Goal: Task Accomplishment & Management: Manage account settings

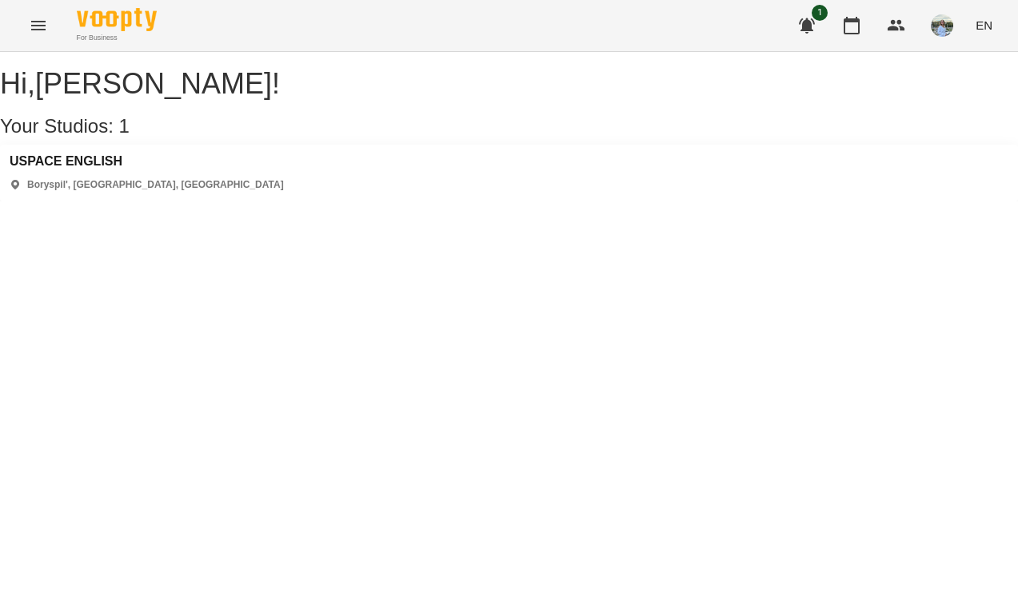
click at [42, 34] on button "Menu" at bounding box center [38, 25] width 38 height 38
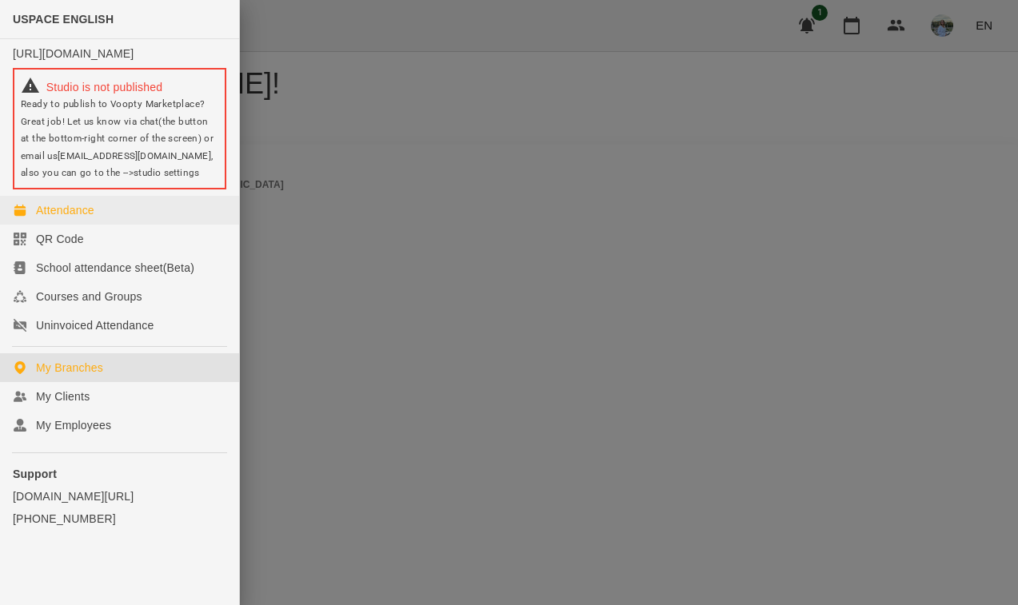
click at [66, 218] on div "Attendance" at bounding box center [65, 210] width 58 height 16
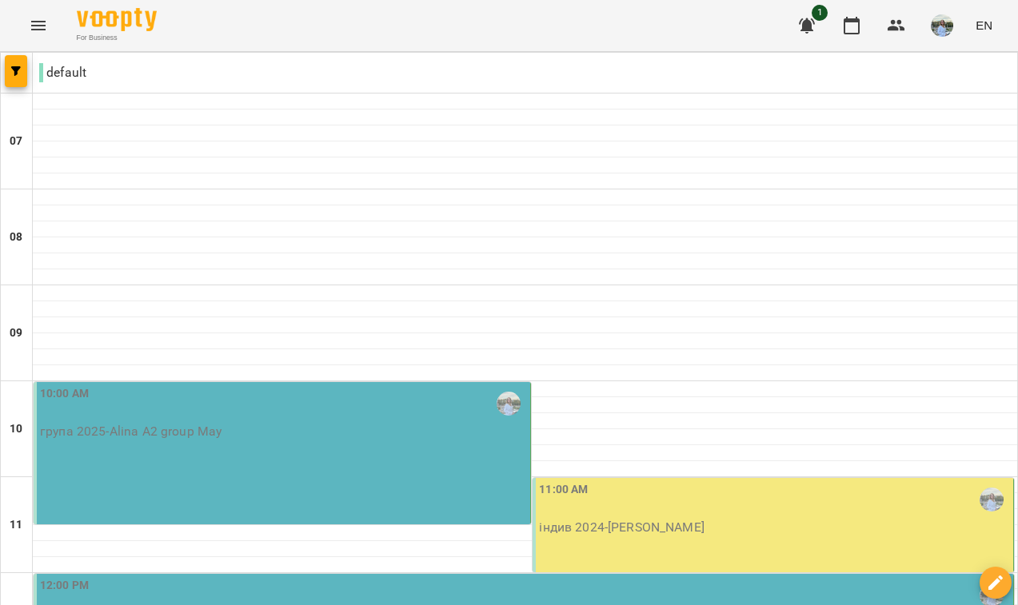
scroll to position [208, 0]
click at [235, 382] on div "10:00 AM група 2025 - Alina A2 group May" at bounding box center [282, 453] width 497 height 142
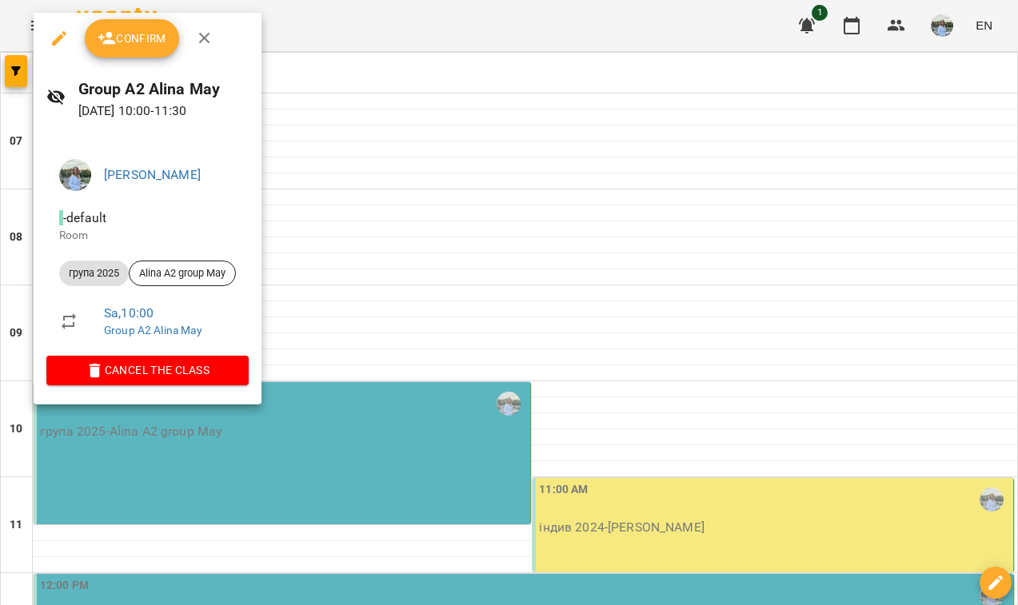
click at [138, 53] on button "Confirm" at bounding box center [132, 38] width 94 height 38
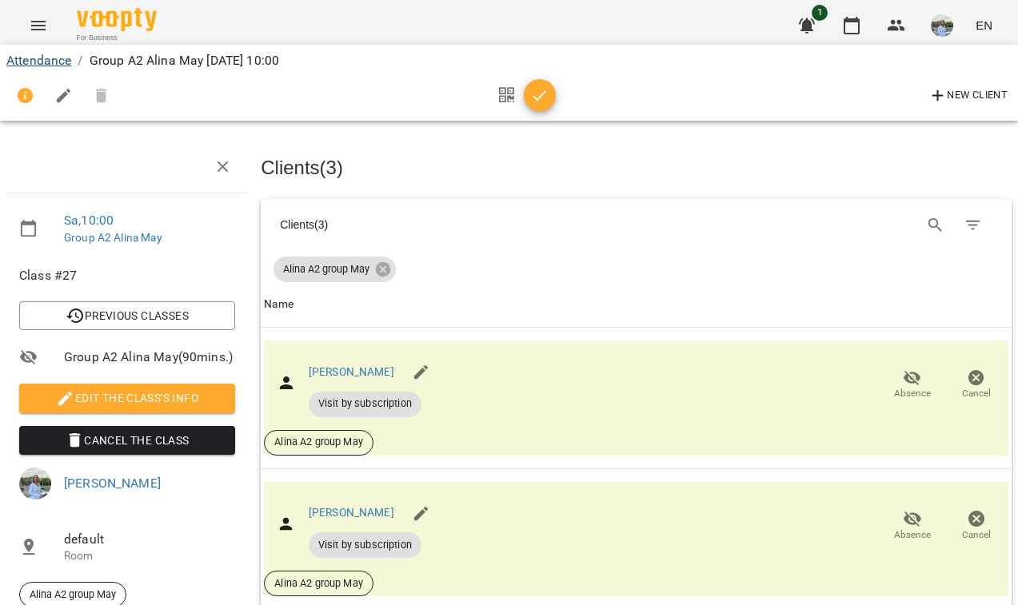
click at [50, 65] on link "Attendance" at bounding box center [38, 60] width 65 height 15
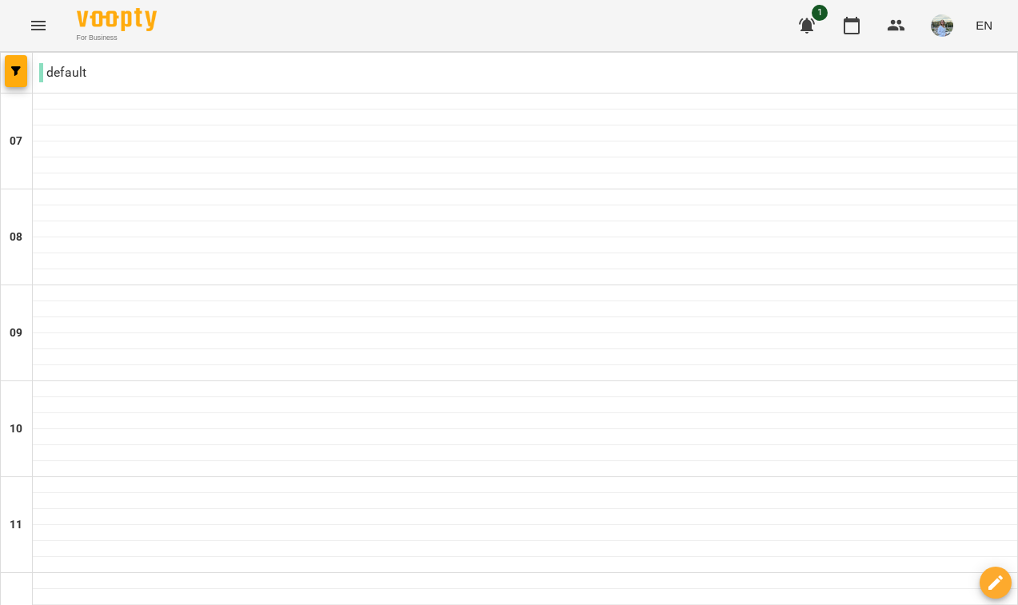
scroll to position [1002, 0]
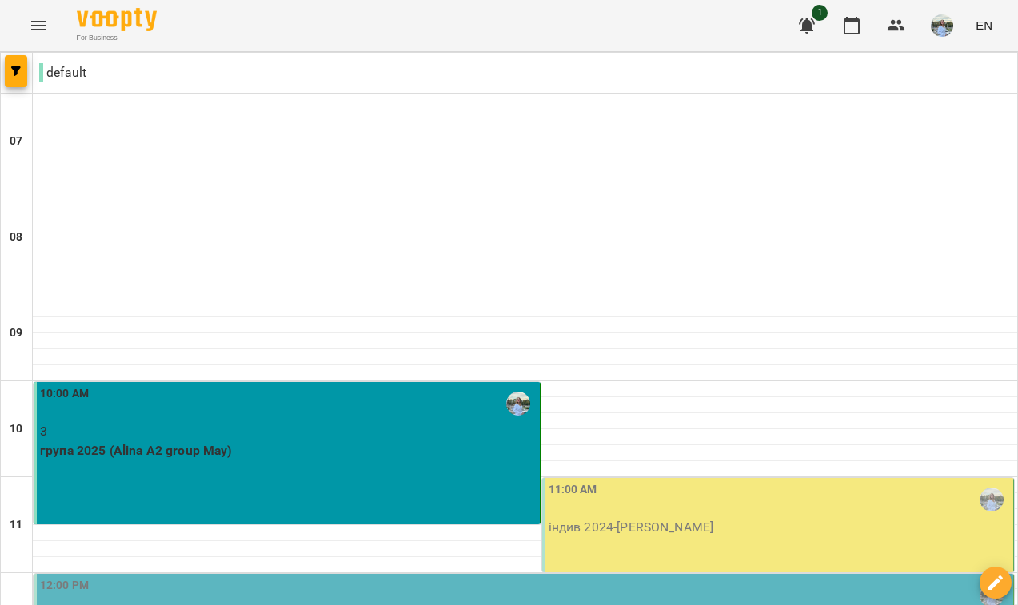
scroll to position [371, 0]
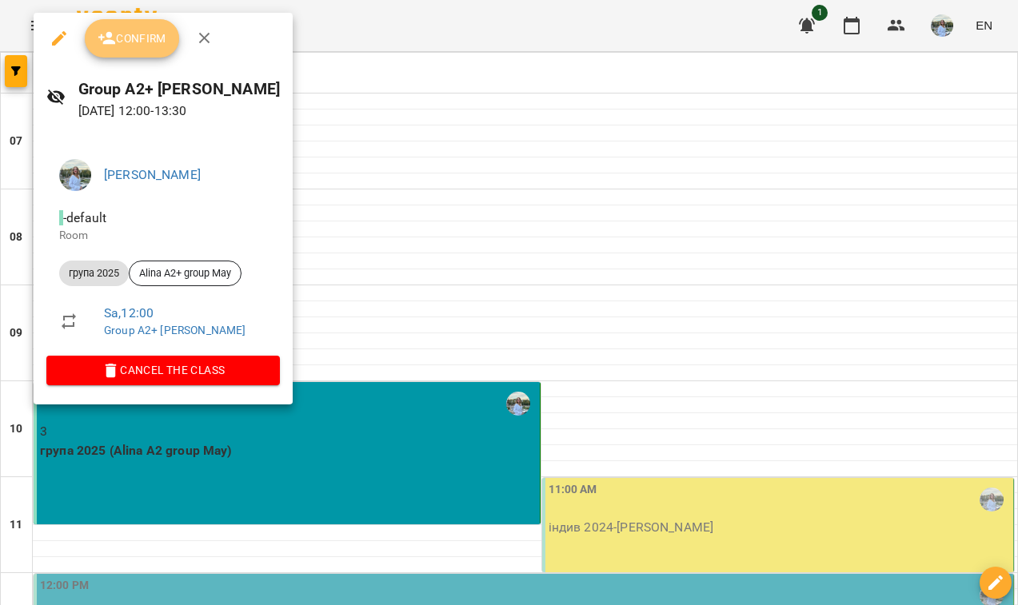
click at [156, 34] on span "Confirm" at bounding box center [132, 38] width 69 height 19
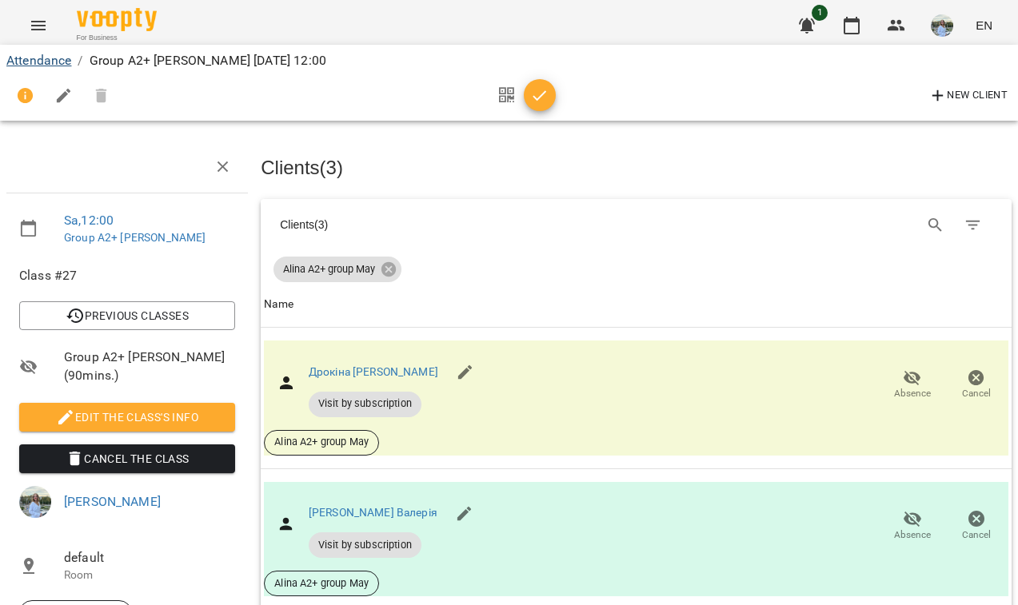
click at [66, 59] on link "Attendance" at bounding box center [38, 60] width 65 height 15
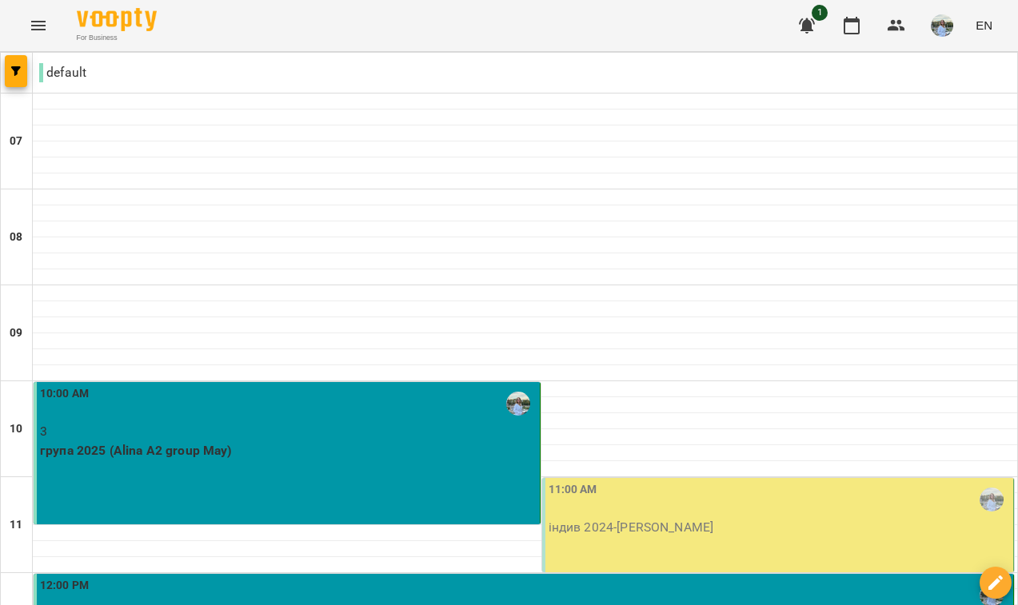
scroll to position [749, 0]
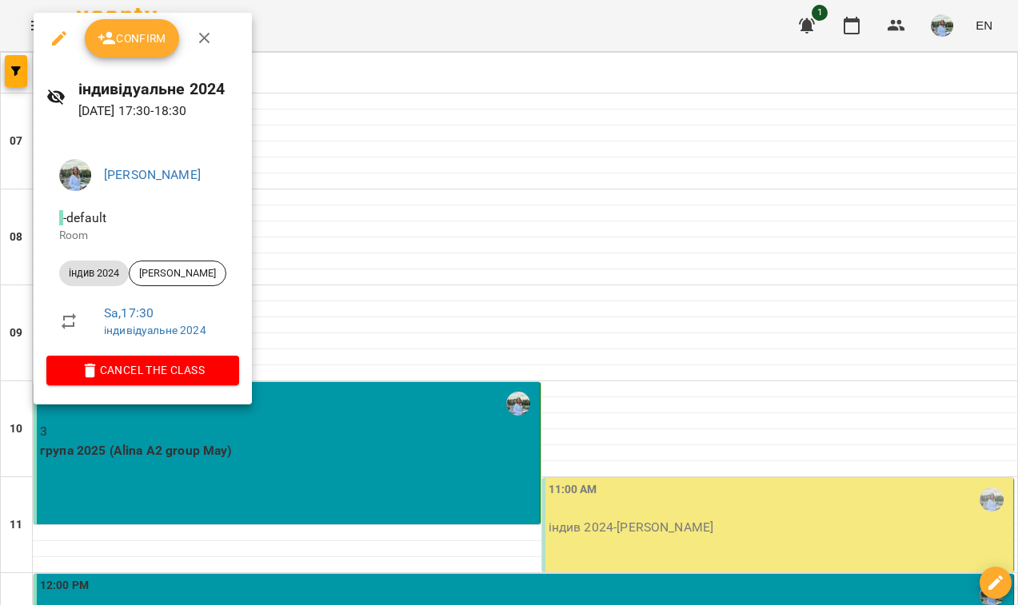
click at [158, 50] on button "Confirm" at bounding box center [132, 38] width 94 height 38
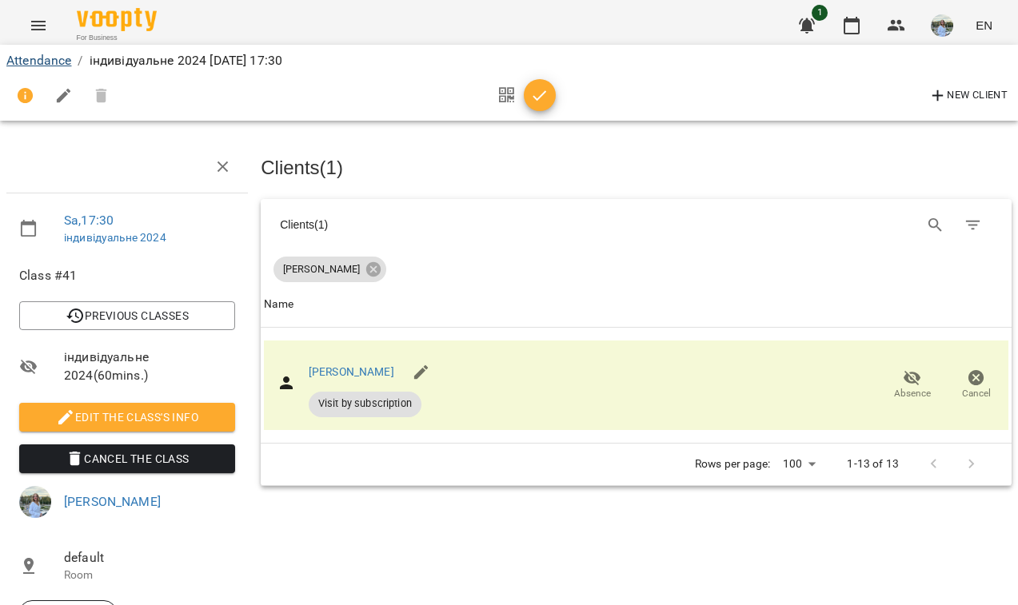
click at [64, 60] on link "Attendance" at bounding box center [38, 60] width 65 height 15
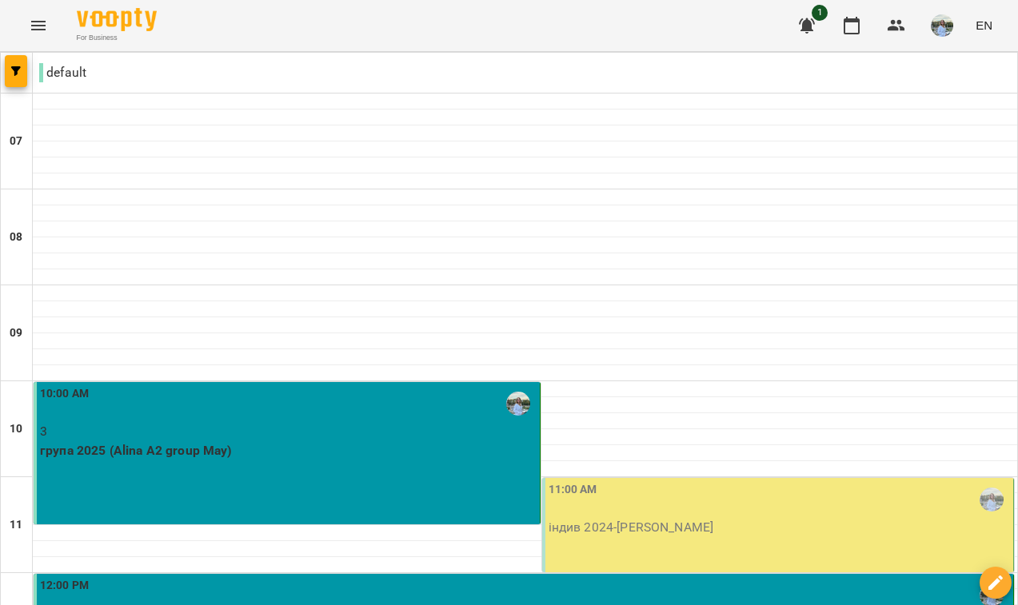
scroll to position [303, 0]
click at [630, 518] on p "індив 2024 - [PERSON_NAME]" at bounding box center [779, 527] width 461 height 19
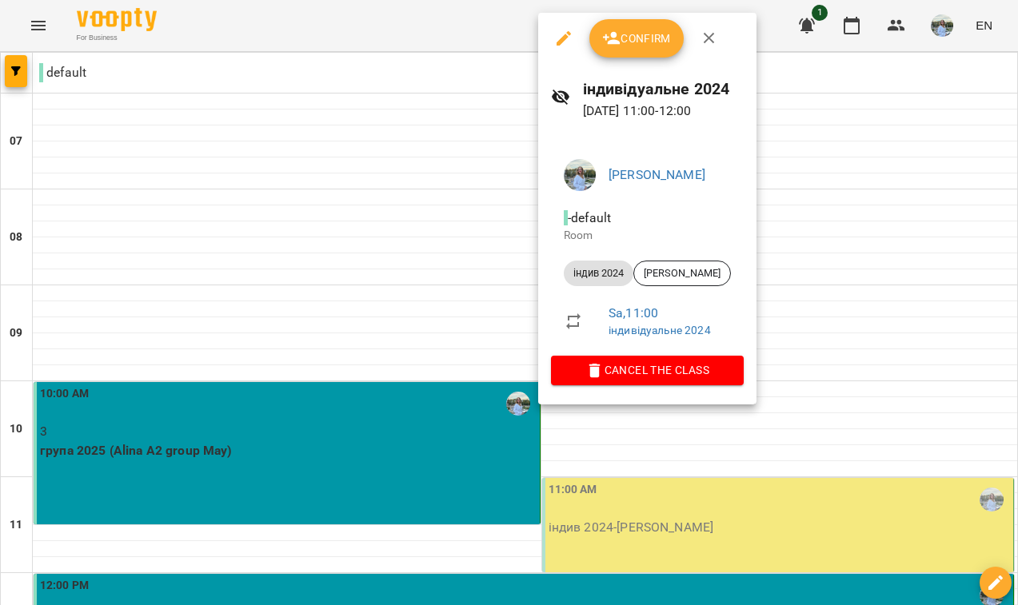
click at [629, 38] on span "Confirm" at bounding box center [636, 38] width 69 height 19
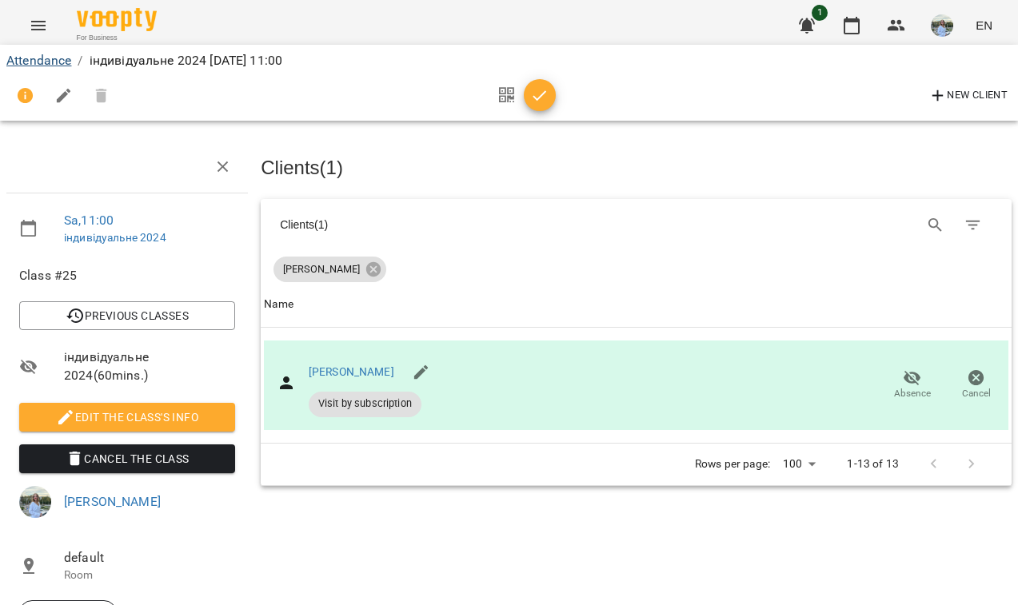
click at [51, 64] on link "Attendance" at bounding box center [38, 60] width 65 height 15
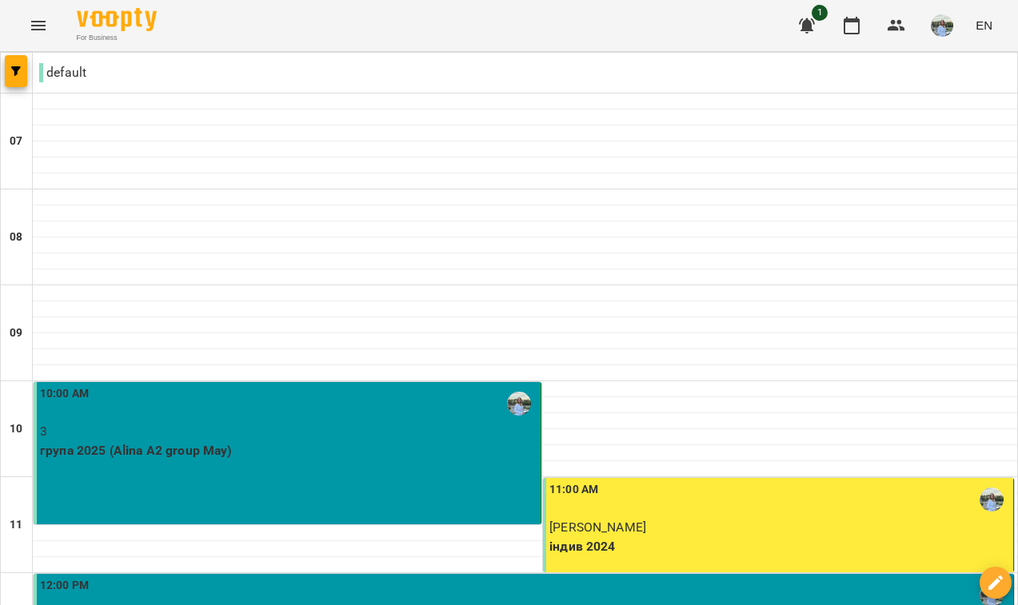
scroll to position [597, 0]
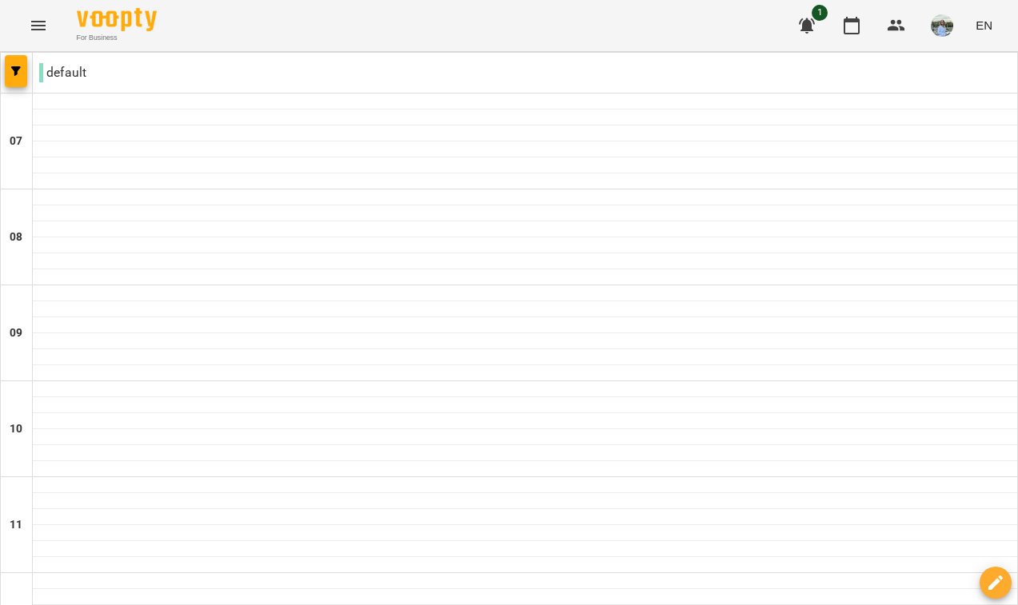
type input "**********"
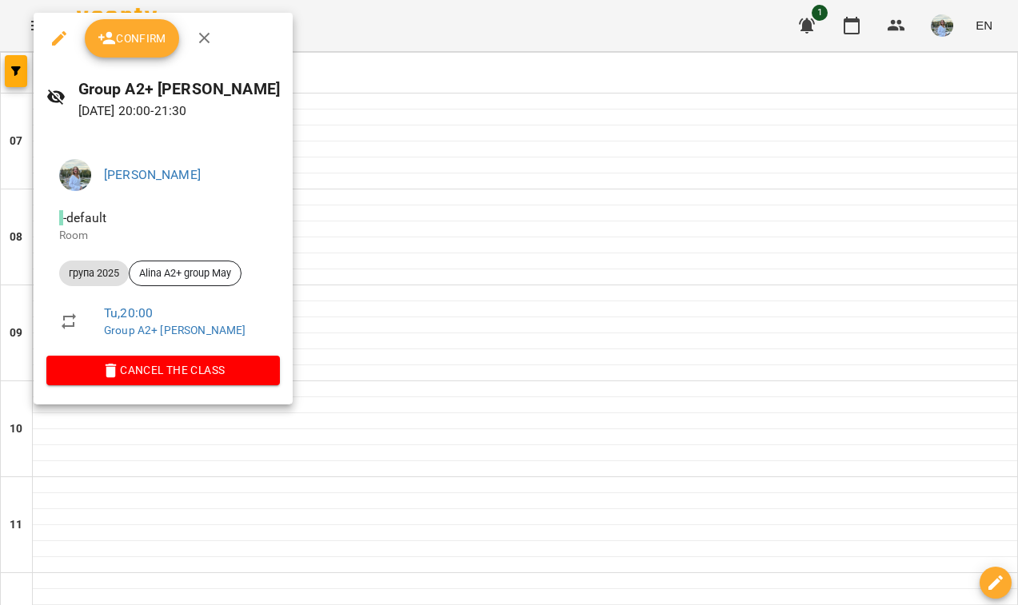
click at [147, 41] on span "Confirm" at bounding box center [132, 38] width 69 height 19
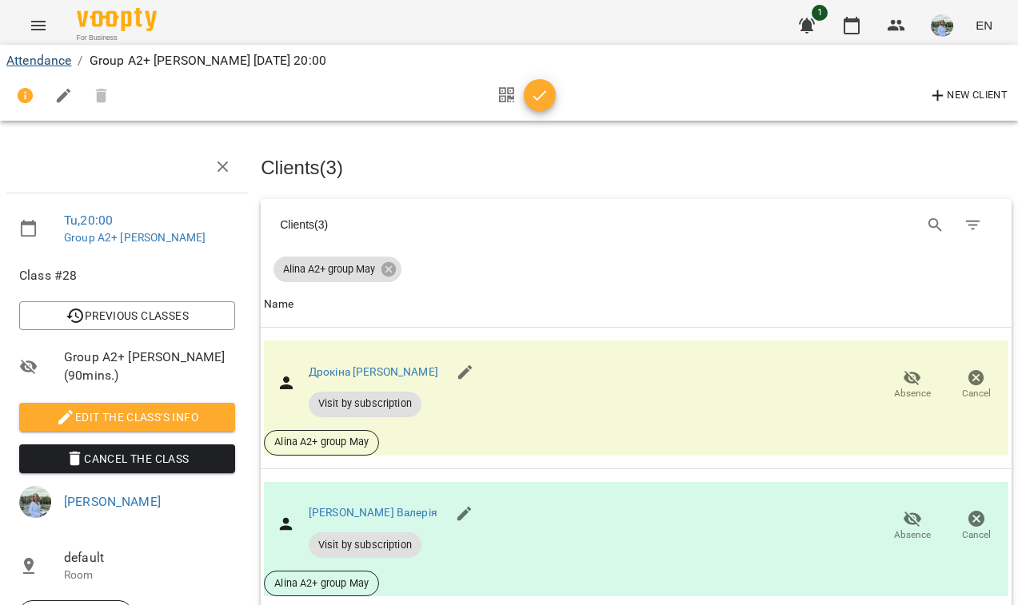
click at [40, 59] on link "Attendance" at bounding box center [38, 60] width 65 height 15
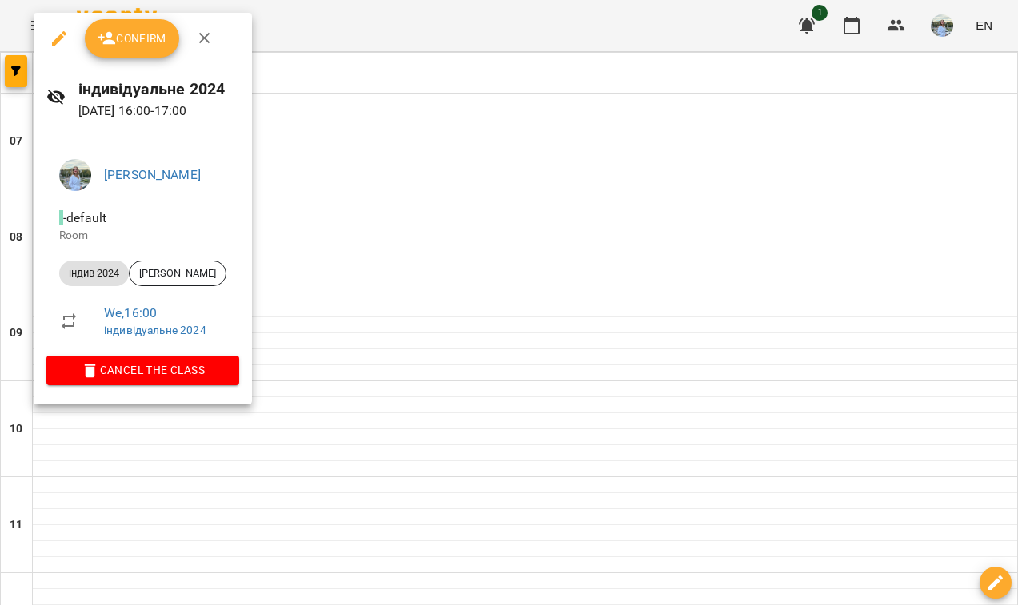
click at [140, 39] on span "Confirm" at bounding box center [132, 38] width 69 height 19
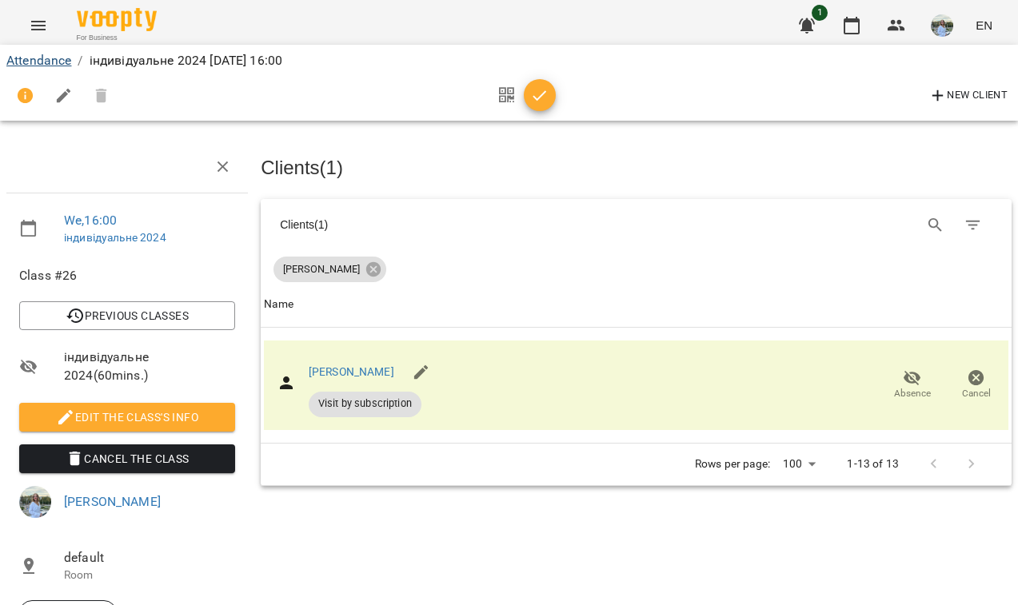
click at [54, 65] on link "Attendance" at bounding box center [38, 60] width 65 height 15
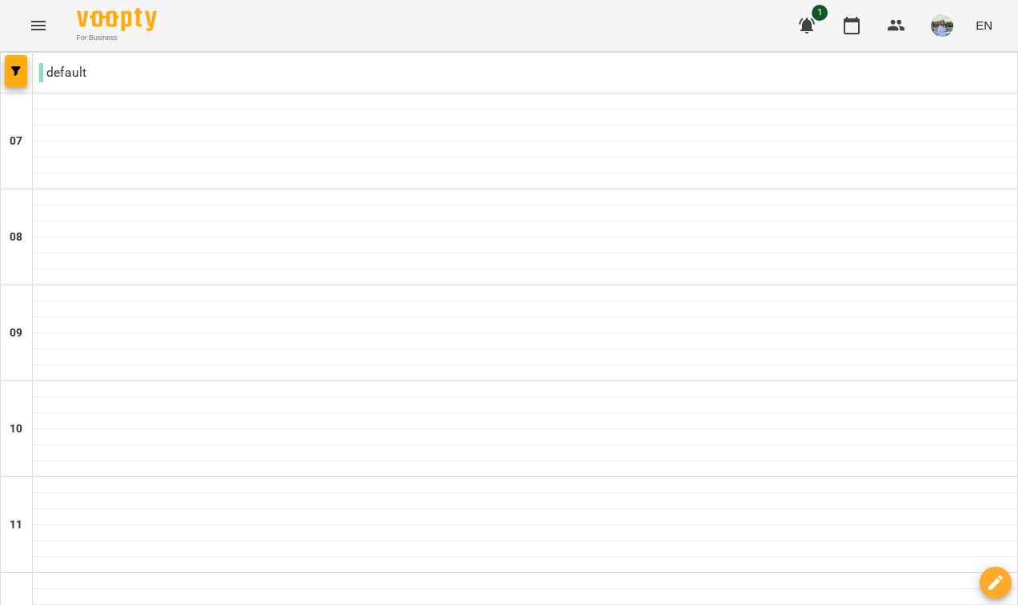
scroll to position [1033, 0]
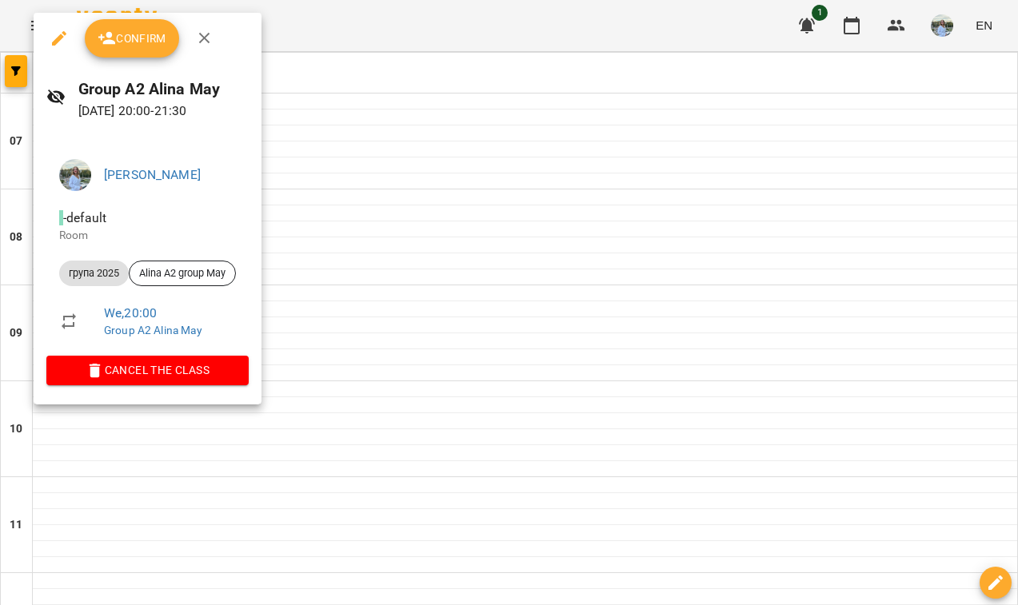
click at [110, 28] on button "Confirm" at bounding box center [132, 38] width 94 height 38
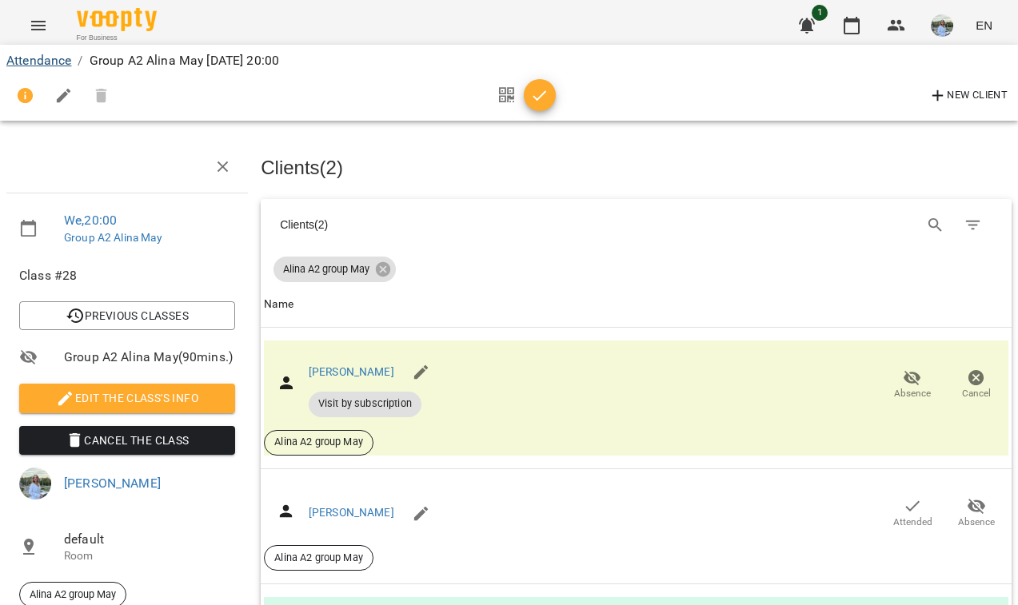
click at [65, 62] on link "Attendance" at bounding box center [38, 60] width 65 height 15
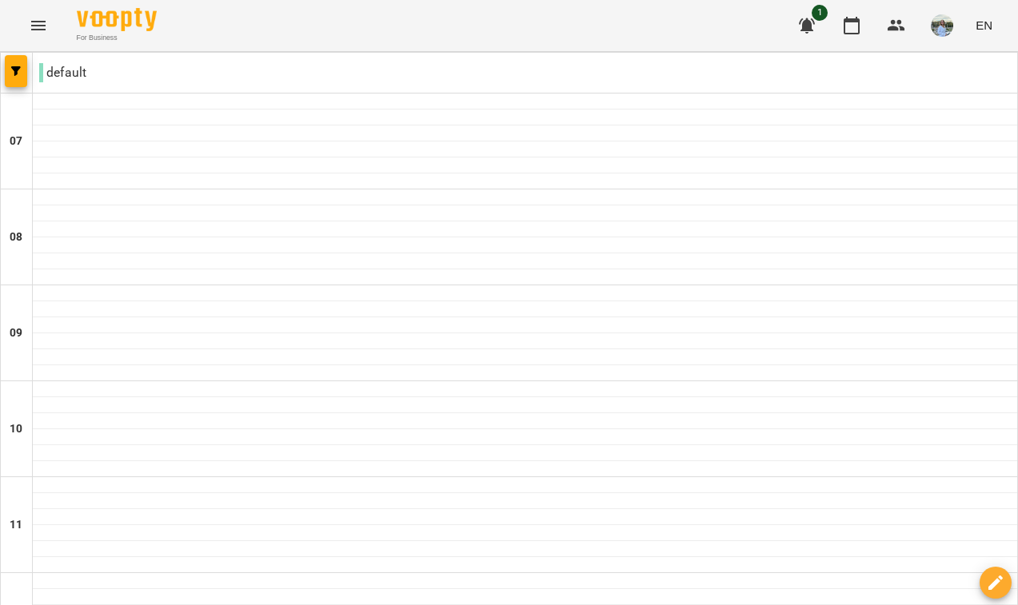
scroll to position [1033, 0]
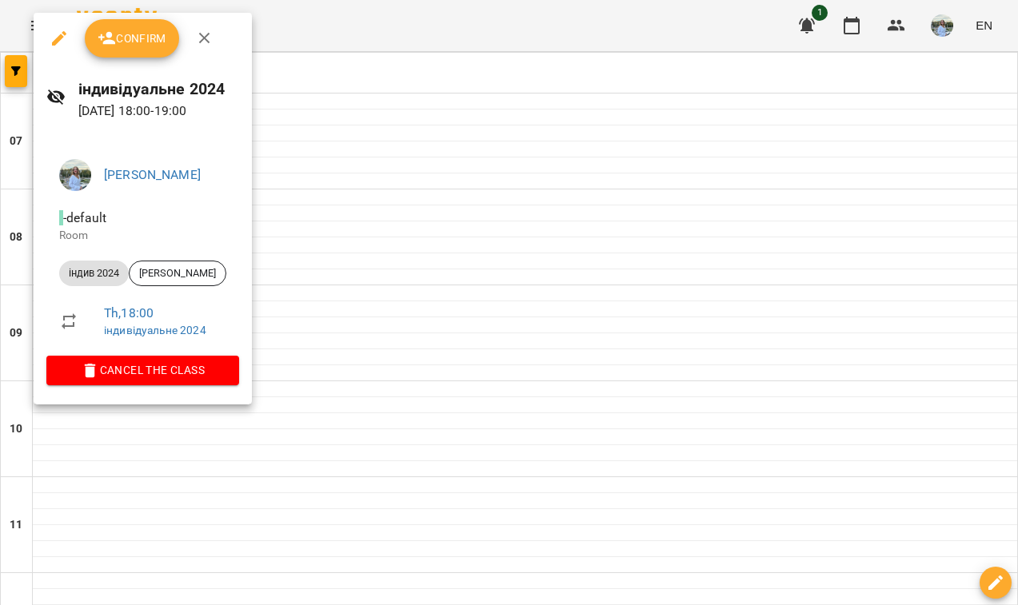
click at [161, 29] on span "Confirm" at bounding box center [132, 38] width 69 height 19
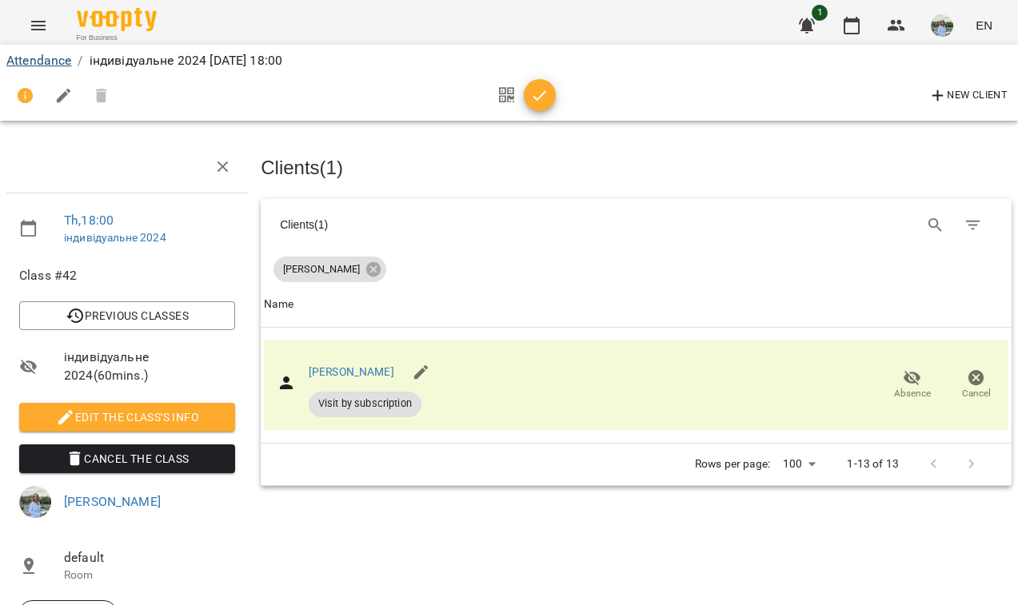
click at [59, 58] on link "Attendance" at bounding box center [38, 60] width 65 height 15
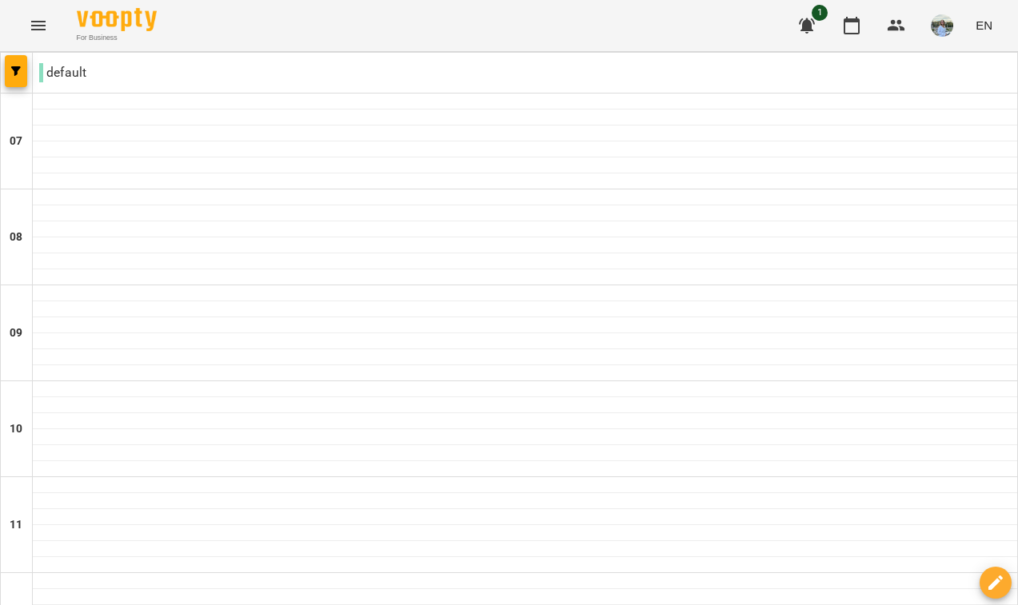
scroll to position [1033, 0]
